Goal: Find specific page/section: Find specific page/section

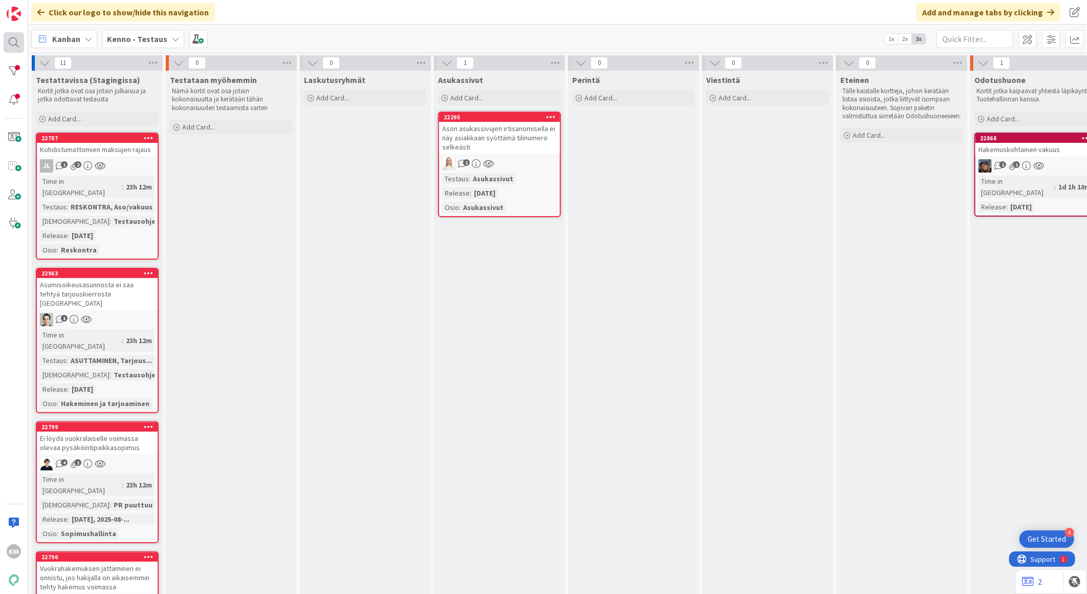
click at [9, 37] on div at bounding box center [14, 42] width 20 height 20
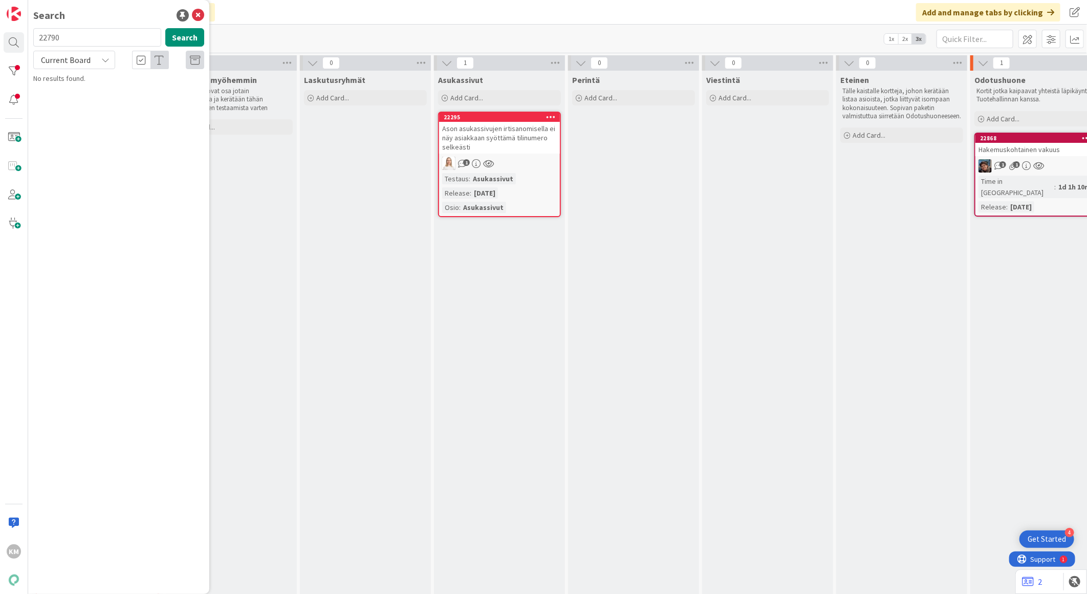
drag, startPoint x: 90, startPoint y: 41, endPoint x: 69, endPoint y: 42, distance: 21.0
click at [69, 42] on input "22790" at bounding box center [97, 37] width 128 height 18
drag, startPoint x: 69, startPoint y: 41, endPoint x: -3, endPoint y: 26, distance: 72.7
click at [0, 26] on html "4 Get Started KM Search 22790 Search Current Board No results found. Click our …" at bounding box center [543, 297] width 1087 height 594
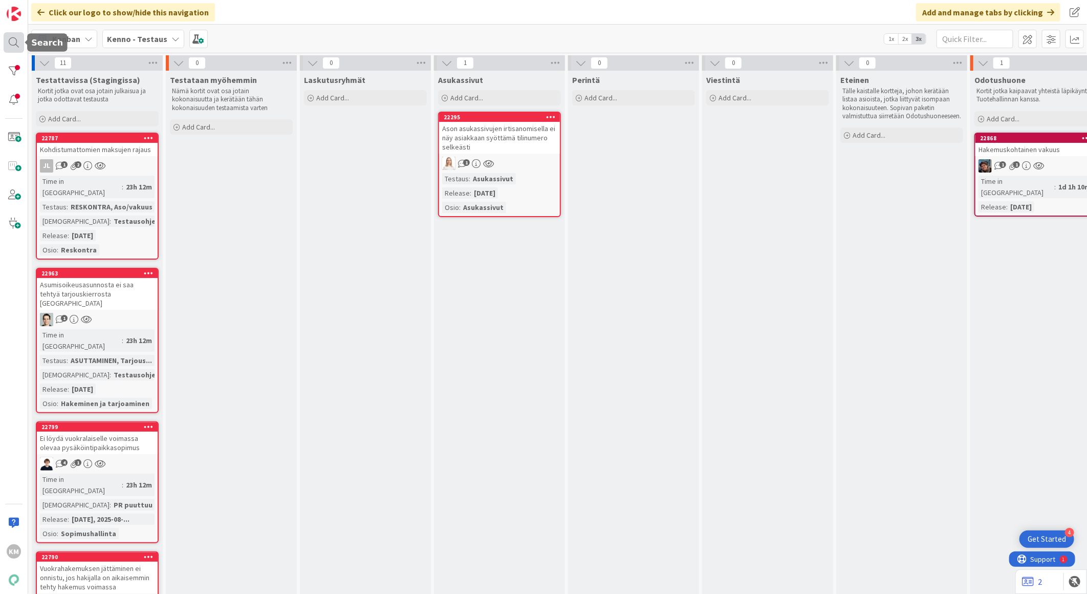
click at [11, 42] on div at bounding box center [14, 42] width 20 height 20
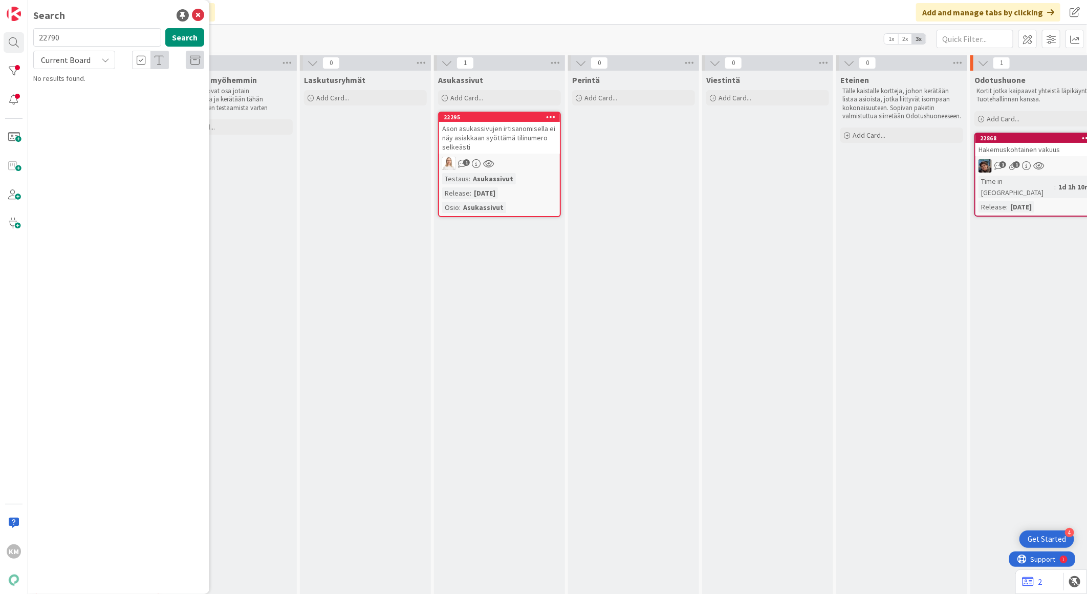
drag, startPoint x: 72, startPoint y: 33, endPoint x: 26, endPoint y: 36, distance: 45.6
click at [26, 36] on div "KM Search 22790 Search Current Board No results found." at bounding box center [14, 297] width 28 height 594
type input "22868"
click at [106, 57] on icon at bounding box center [105, 60] width 8 height 8
click at [85, 96] on span "All Boards" at bounding box center [92, 102] width 106 height 15
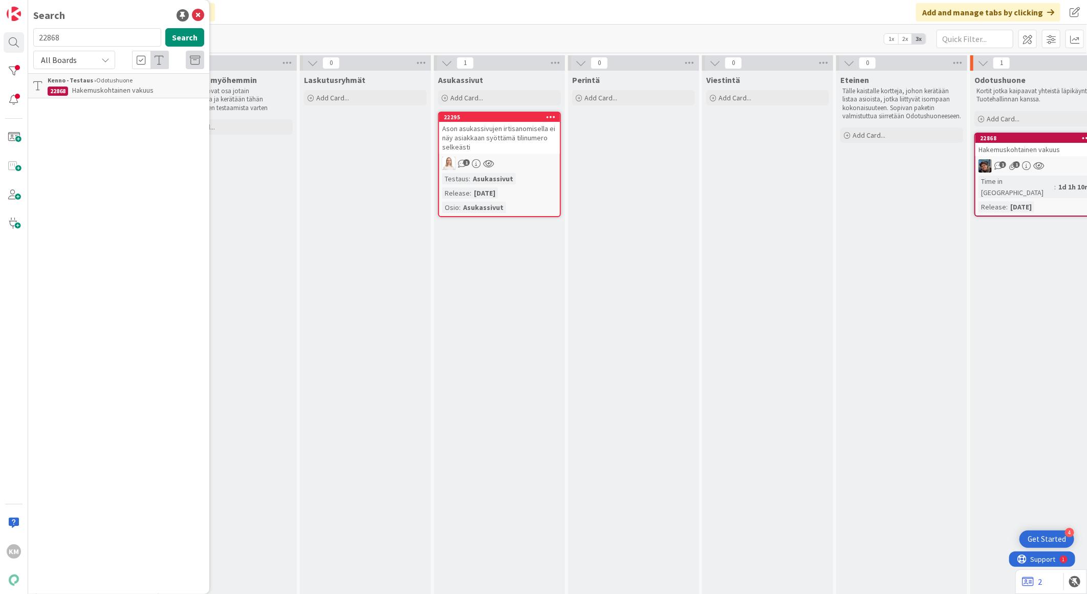
click at [148, 90] on span "Hakemuskohtainen vakuus" at bounding box center [112, 89] width 81 height 9
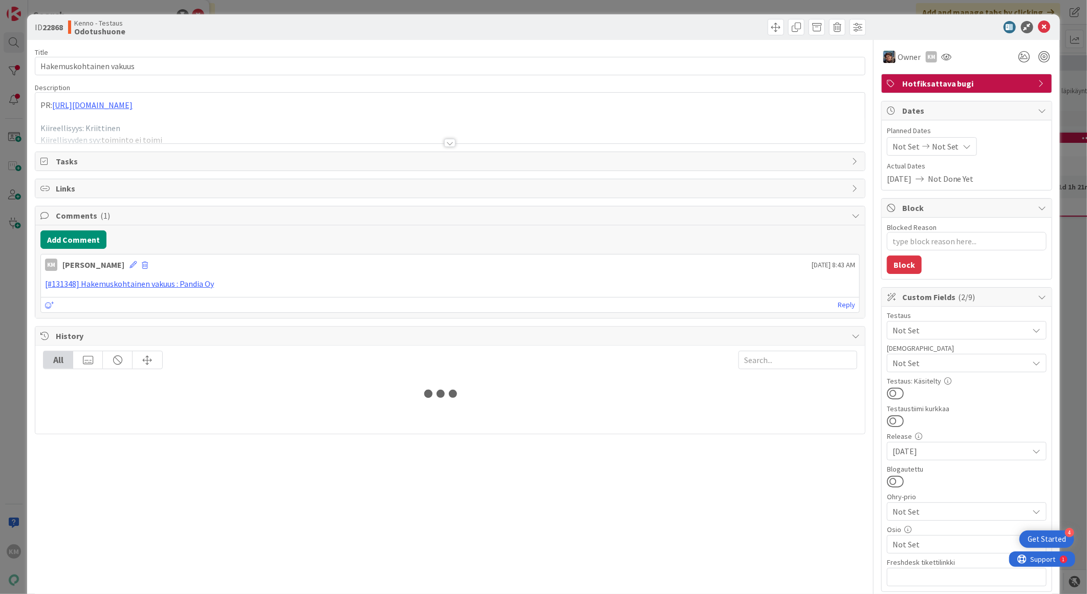
type textarea "x"
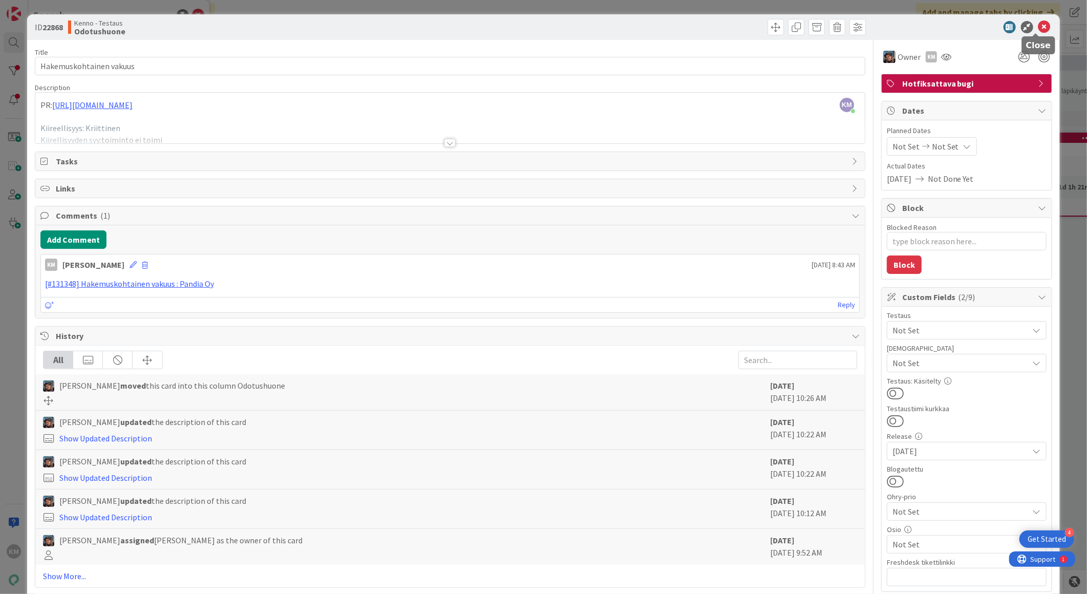
click at [1038, 26] on icon at bounding box center [1044, 27] width 12 height 12
